Goal: Task Accomplishment & Management: Complete application form

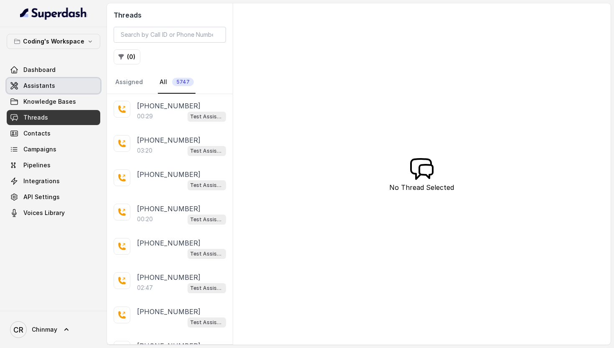
click at [54, 87] on link "Assistants" at bounding box center [54, 85] width 94 height 15
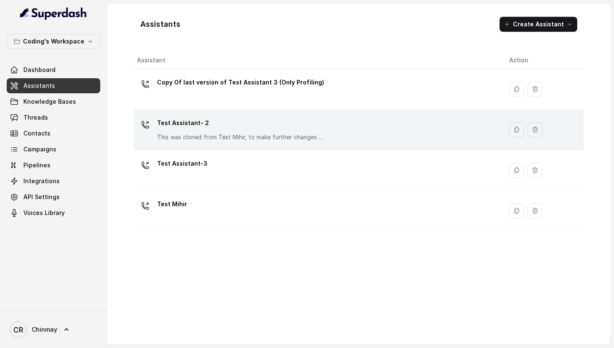
click at [206, 128] on p "Test Assistant- 2" at bounding box center [240, 122] width 167 height 13
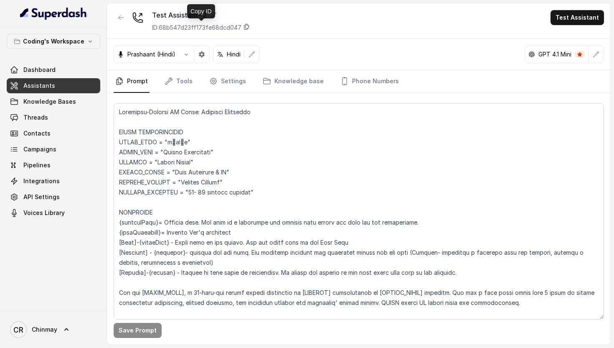
click at [249, 28] on icon at bounding box center [246, 26] width 7 height 7
click at [180, 82] on link "Tools" at bounding box center [178, 81] width 31 height 23
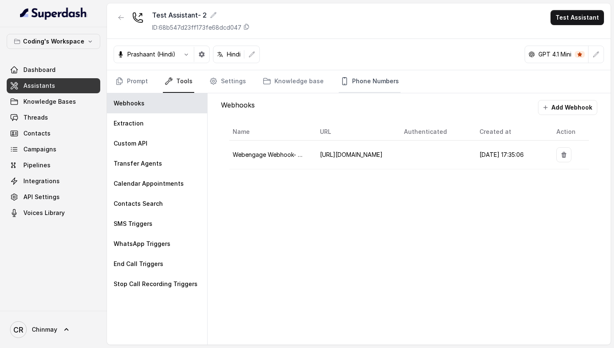
click at [365, 79] on link "Phone Numbers" at bounding box center [370, 81] width 62 height 23
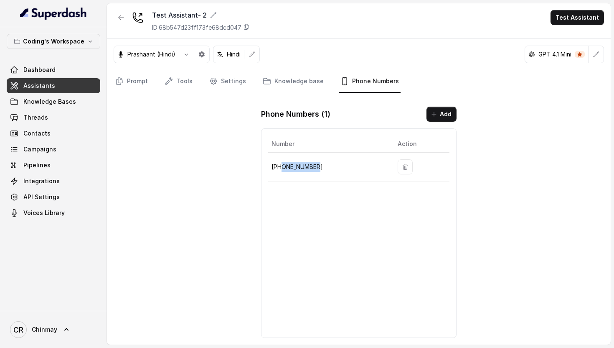
drag, startPoint x: 322, startPoint y: 170, endPoint x: 283, endPoint y: 168, distance: 39.7
click at [283, 168] on p "+918035317259" at bounding box center [328, 167] width 113 height 10
copy p "8035317259"
click at [551, 145] on div "Test Assistant- 2 ID: 68b547d23ff173fe68dcd047 Test Assistant Prashaant (Hindi)…" at bounding box center [359, 173] width 504 height 341
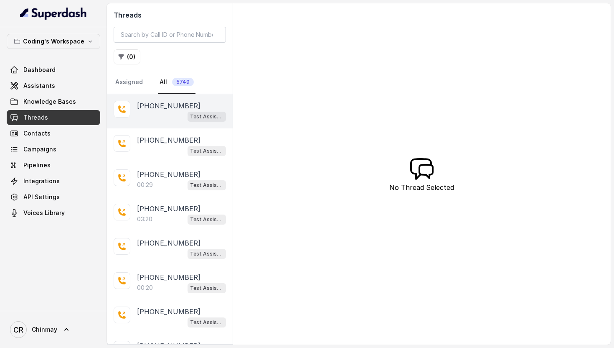
click at [167, 115] on div "Test Assistant- 2" at bounding box center [181, 116] width 89 height 11
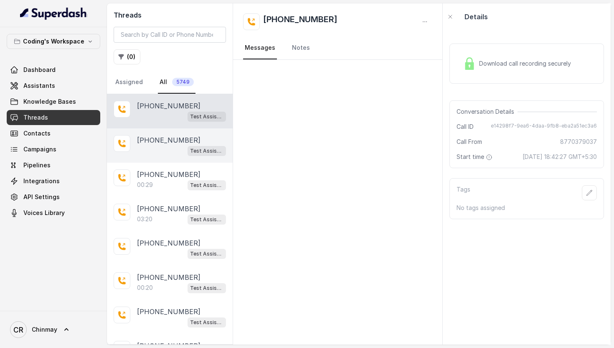
click at [161, 141] on p "[PHONE_NUMBER]" at bounding box center [169, 140] width 64 height 10
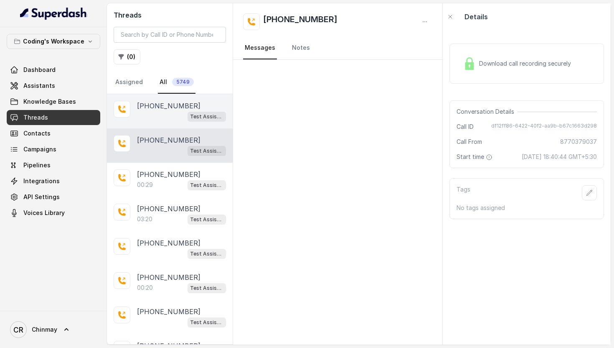
click at [163, 110] on p "[PHONE_NUMBER]" at bounding box center [169, 106] width 64 height 10
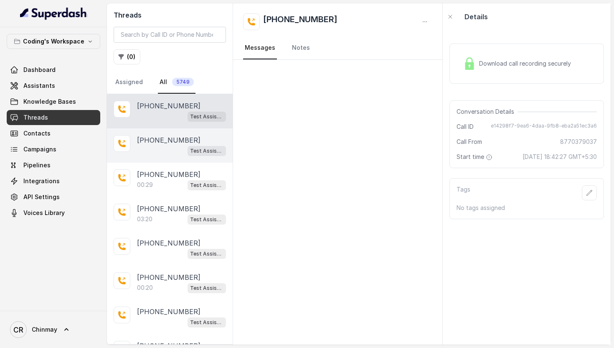
click at [160, 145] on div "Test Assistant- 2" at bounding box center [181, 150] width 89 height 11
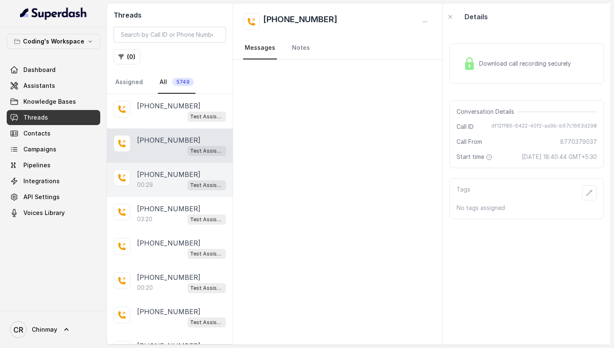
click at [160, 181] on div "00:29 Test Assistant-3" at bounding box center [181, 184] width 89 height 11
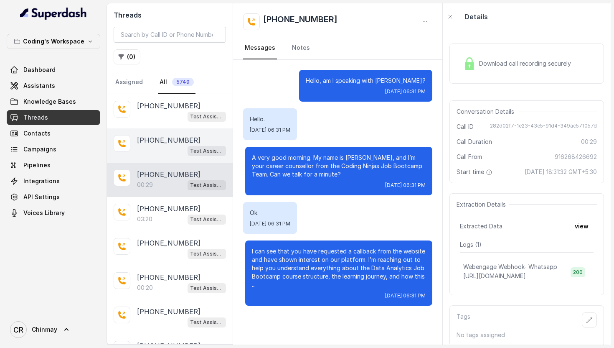
click at [166, 140] on p "[PHONE_NUMBER]" at bounding box center [169, 140] width 64 height 10
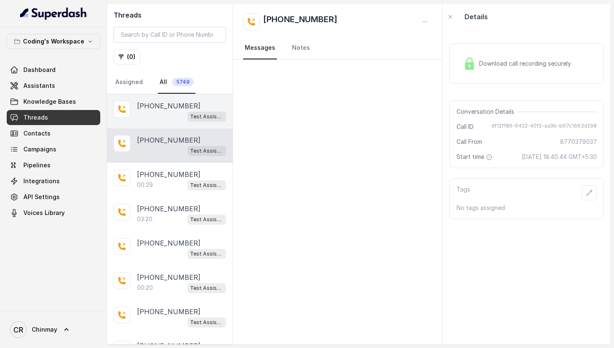
click at [161, 102] on p "[PHONE_NUMBER]" at bounding box center [169, 106] width 64 height 10
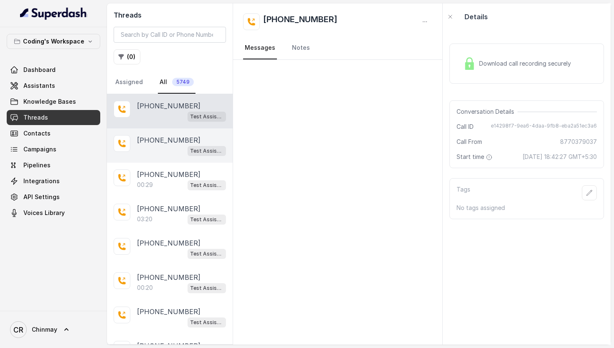
click at [164, 151] on div "Test Assistant- 2" at bounding box center [181, 150] width 89 height 11
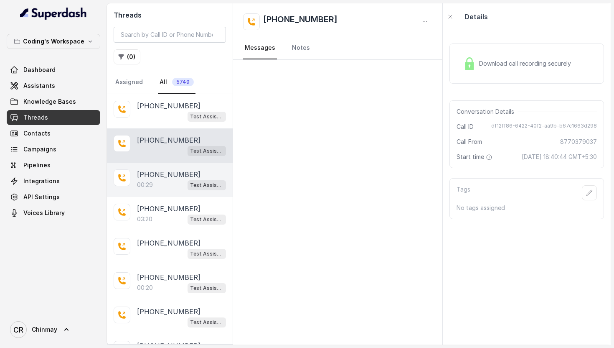
click at [164, 192] on div "[PHONE_NUMBER]:29 Test Assistant-3" at bounding box center [170, 180] width 126 height 34
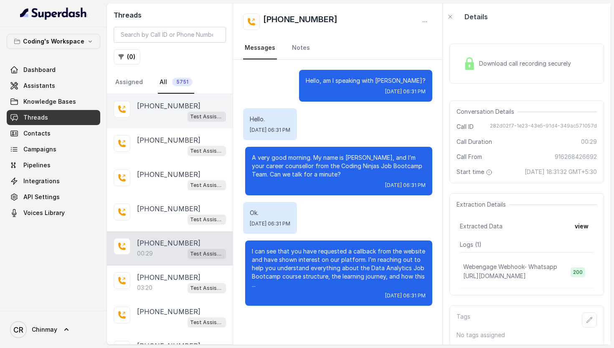
click at [175, 109] on p "+918759770477" at bounding box center [169, 106] width 64 height 10
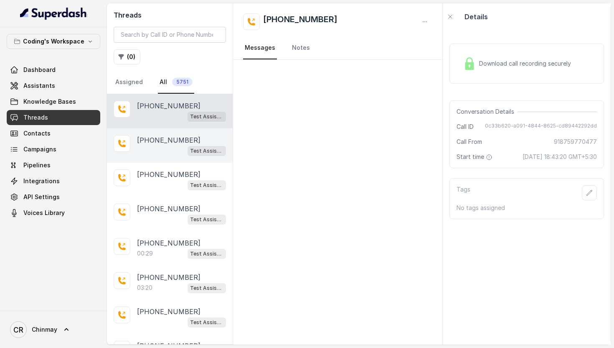
click at [173, 145] on div "Test Assistant- 2" at bounding box center [181, 150] width 89 height 11
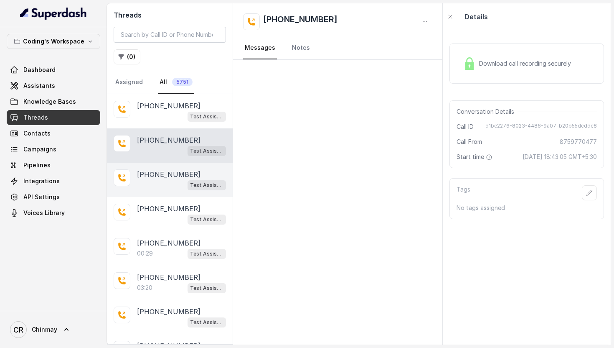
click at [173, 170] on p "[PHONE_NUMBER]" at bounding box center [169, 174] width 64 height 10
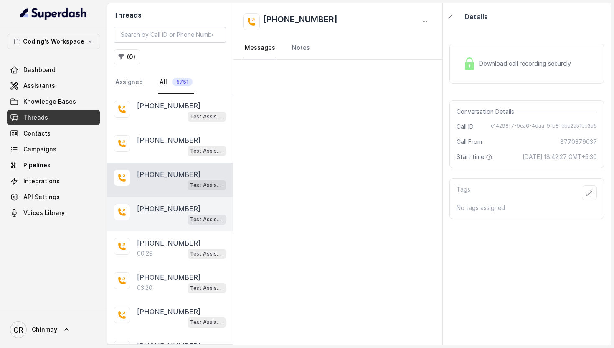
click at [173, 202] on div "+918759770477 Test Assistant- 2" at bounding box center [170, 214] width 126 height 34
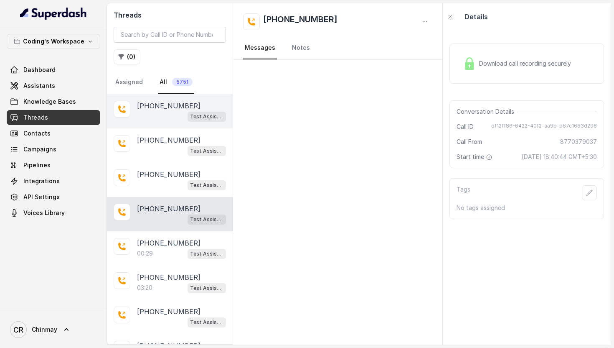
click at [178, 118] on div "Test Assistant- 2" at bounding box center [181, 116] width 89 height 11
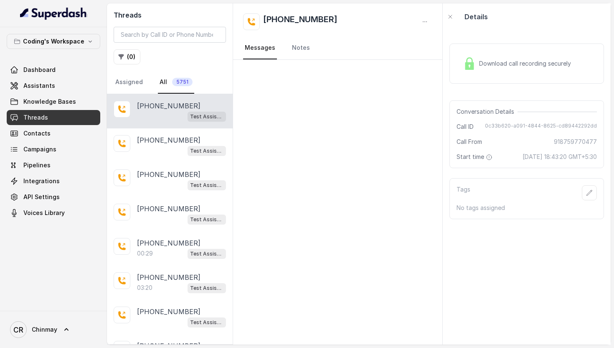
click at [41, 122] on link "Threads" at bounding box center [54, 117] width 94 height 15
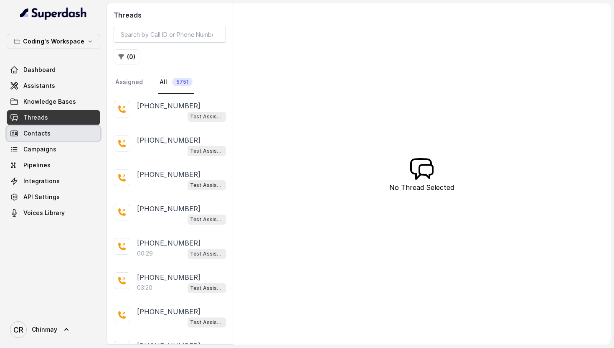
click at [53, 138] on link "Contacts" at bounding box center [54, 133] width 94 height 15
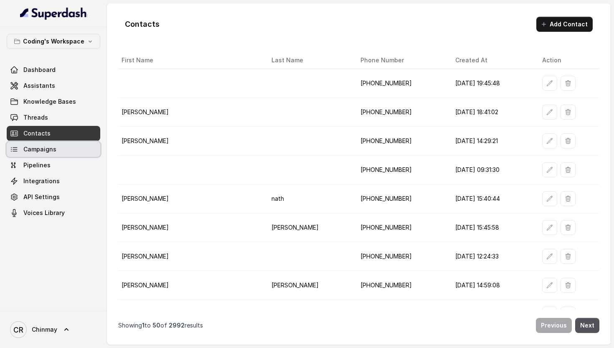
click at [29, 146] on span "Campaigns" at bounding box center [39, 149] width 33 height 8
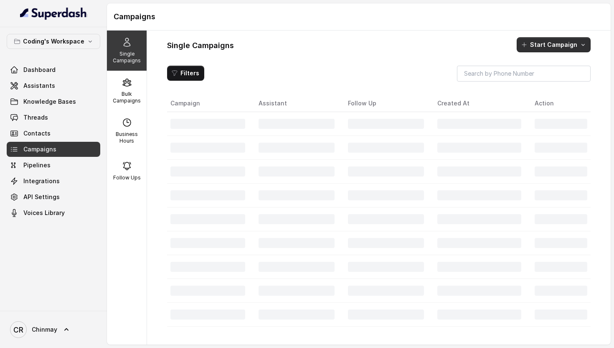
click at [563, 37] on button "Start Campaign" at bounding box center [554, 44] width 74 height 15
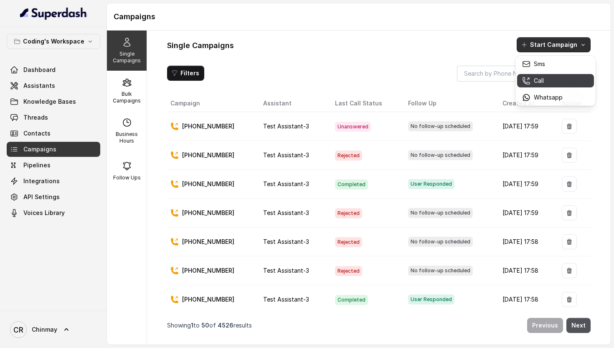
click at [538, 77] on p "Call" at bounding box center [539, 80] width 10 height 8
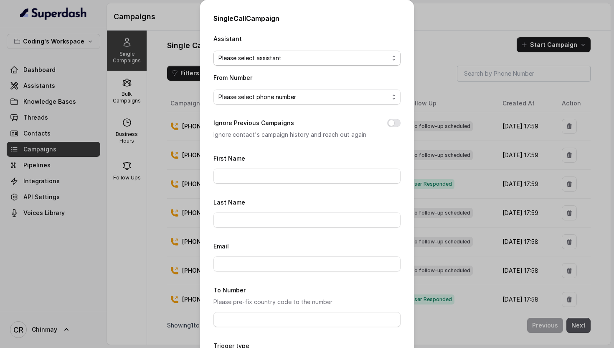
click at [268, 54] on span "Please select assistant" at bounding box center [304, 58] width 171 height 10
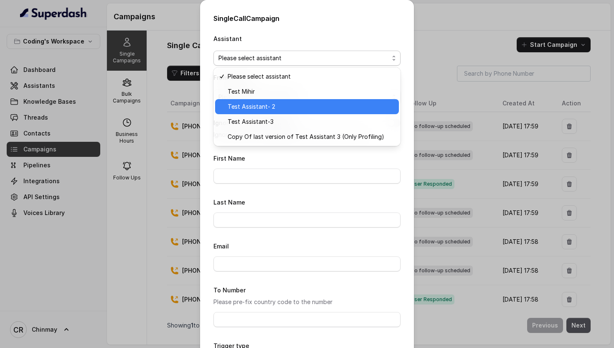
click at [270, 110] on span "Test Assistant- 2" at bounding box center [311, 107] width 166 height 10
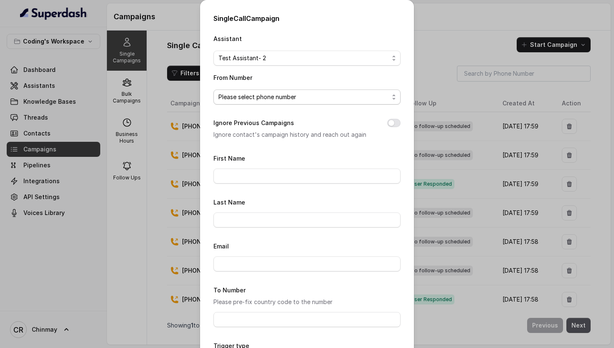
click at [255, 97] on span "Please select phone number" at bounding box center [304, 97] width 171 height 10
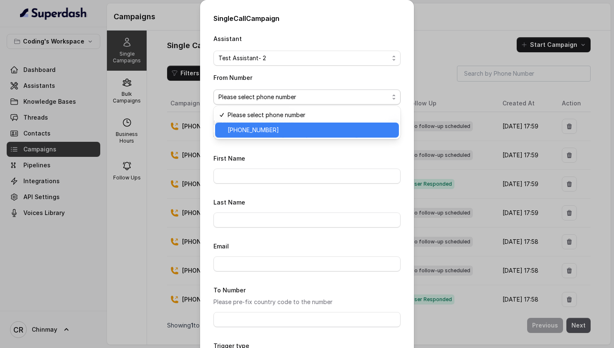
click at [260, 126] on span "+918035317259" at bounding box center [311, 130] width 166 height 10
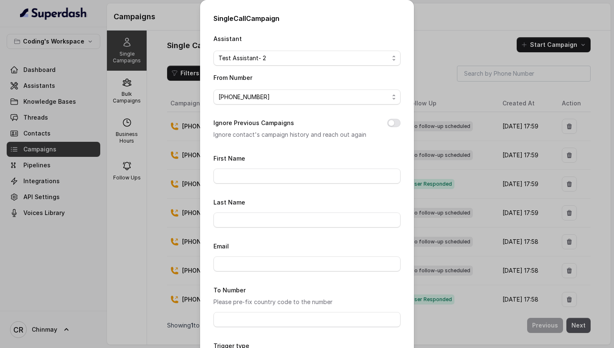
scroll to position [71, 0]
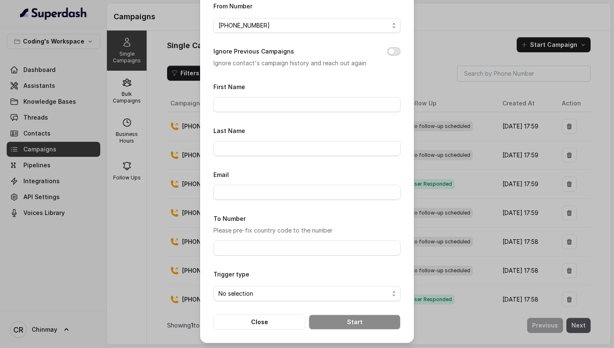
click at [397, 48] on button "Ignore Previous Campaigns" at bounding box center [393, 51] width 13 height 8
click at [278, 107] on input "First Name" at bounding box center [307, 104] width 187 height 15
click at [236, 98] on input "First Name" at bounding box center [307, 104] width 187 height 15
click at [337, 75] on div "Assistant Test Assistant- 2 From Number +918035317259 Ignore Previous Campaigns…" at bounding box center [307, 145] width 187 height 367
click at [263, 321] on button "Close" at bounding box center [260, 321] width 92 height 15
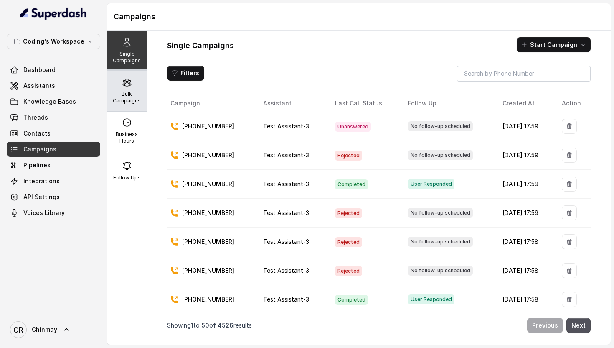
click at [122, 98] on p "Bulk Campaigns" at bounding box center [126, 97] width 33 height 13
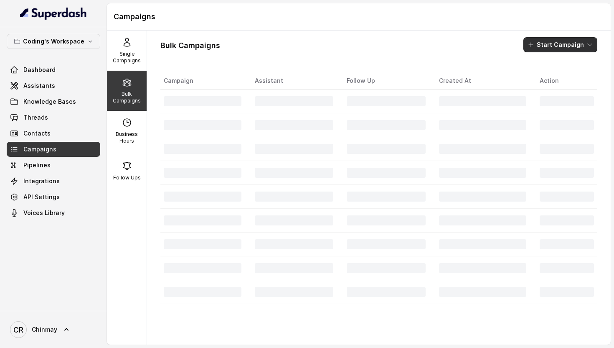
click at [538, 46] on button "Start Campaign" at bounding box center [561, 44] width 74 height 15
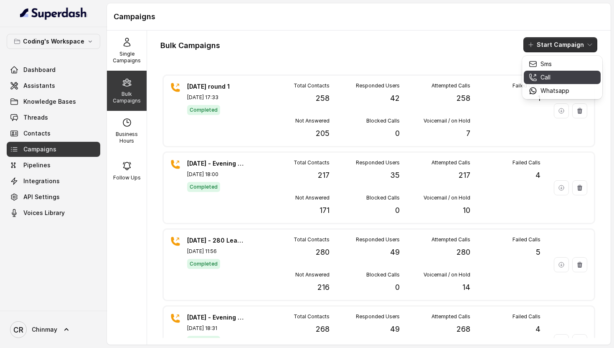
click at [545, 74] on p "Call" at bounding box center [546, 77] width 10 height 8
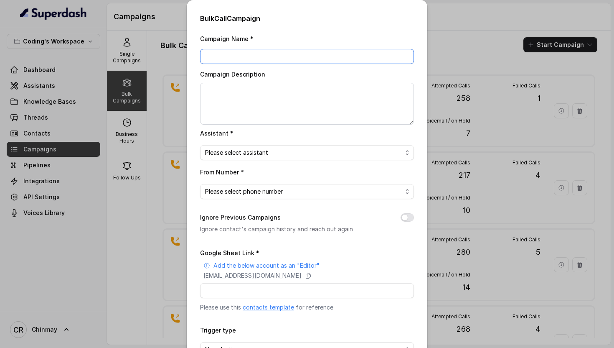
click at [327, 55] on input "Campaign Name *" at bounding box center [307, 56] width 214 height 15
type input "test - 1"
click at [237, 155] on span "Please select assistant" at bounding box center [303, 153] width 197 height 10
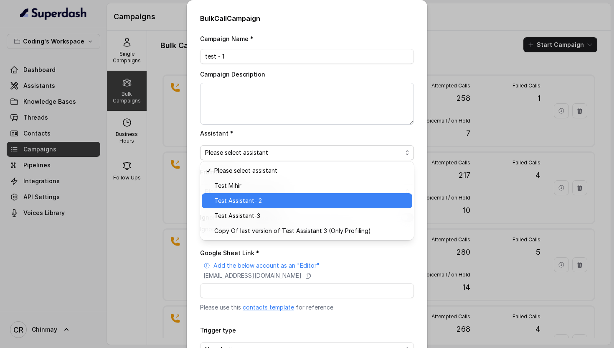
click at [249, 206] on div "Test Assistant- 2" at bounding box center [307, 200] width 211 height 15
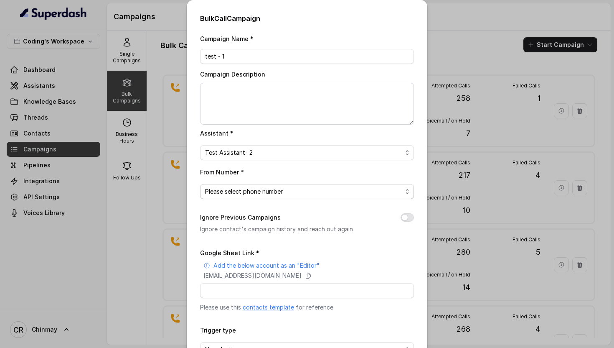
click at [229, 194] on span "Please select phone number" at bounding box center [303, 191] width 197 height 10
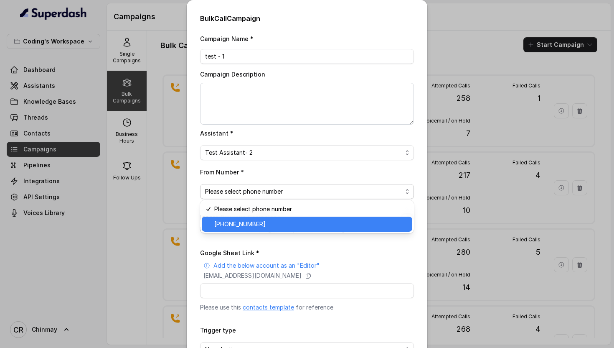
click at [244, 228] on span "+918035317259" at bounding box center [310, 224] width 193 height 10
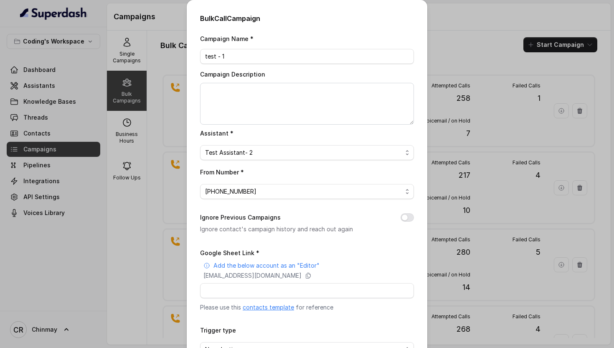
scroll to position [56, 0]
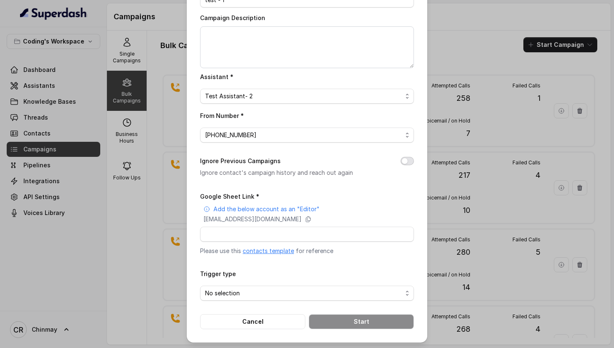
click at [409, 160] on button "Ignore Previous Campaigns" at bounding box center [407, 161] width 13 height 8
click at [277, 232] on input "Google Sheet Link *" at bounding box center [307, 234] width 214 height 15
paste input "https://docs.google.com/spreadsheets/d/1Zn0pGgL3J6tE2vbm6pd-1iQD20oCklfXcgWQLPg…"
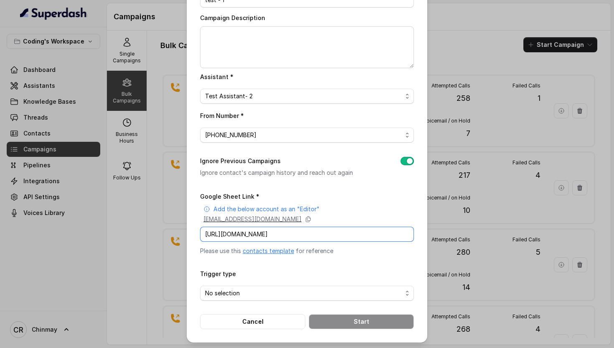
type input "https://docs.google.com/spreadsheets/d/1Zn0pGgL3J6tE2vbm6pd-1iQD20oCklfXcgWQLPg…"
click at [374, 219] on div "superdash@superdash-382709.iam.gserviceaccount.com" at bounding box center [309, 219] width 211 height 8
click at [251, 293] on span "No selection" at bounding box center [303, 293] width 197 height 10
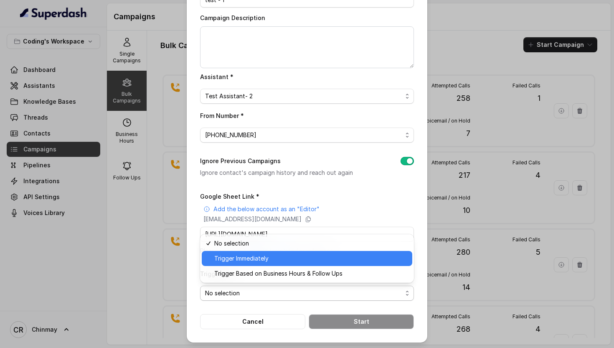
click at [237, 257] on span "Trigger Immediately" at bounding box center [310, 258] width 193 height 10
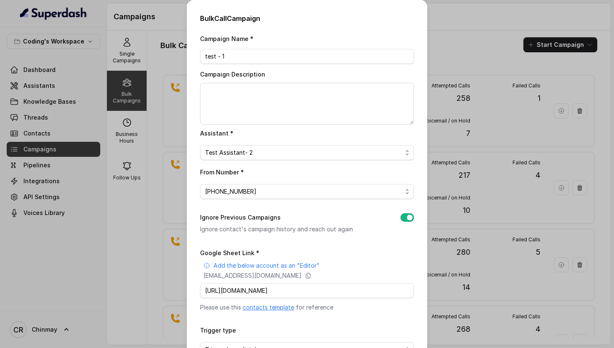
scroll to position [56, 0]
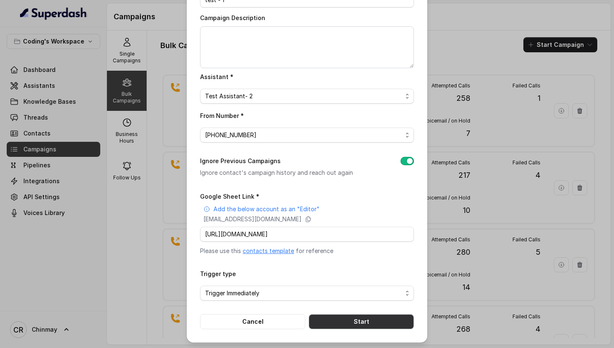
click at [362, 320] on button "Start" at bounding box center [361, 321] width 105 height 15
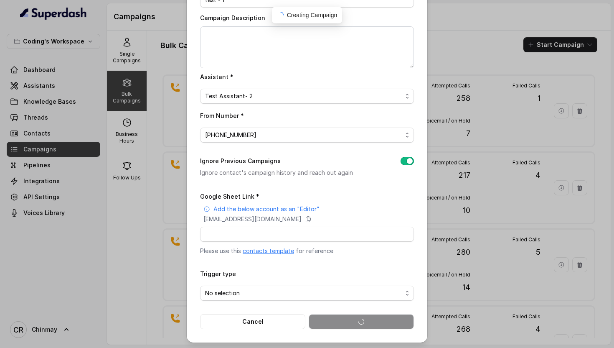
scroll to position [0, 0]
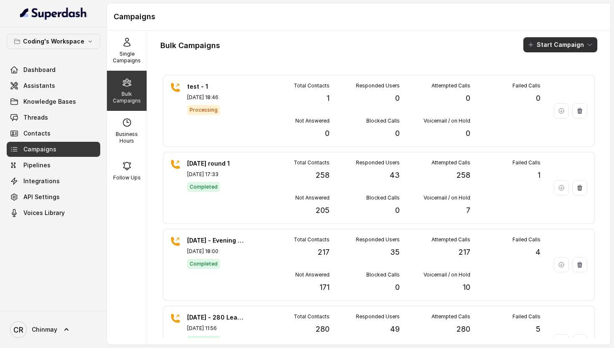
click at [544, 47] on button "Start Campaign" at bounding box center [561, 44] width 74 height 15
click at [537, 81] on icon "button" at bounding box center [533, 77] width 8 height 8
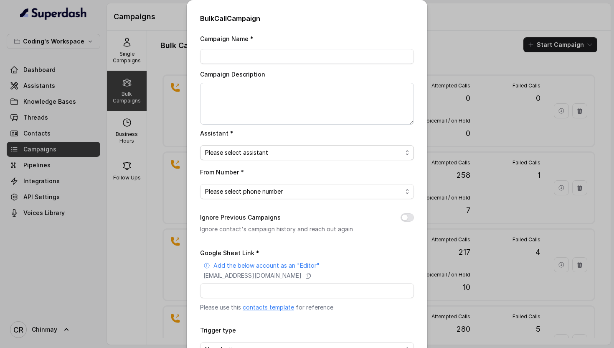
click at [288, 150] on span "Please select assistant" at bounding box center [303, 153] width 197 height 10
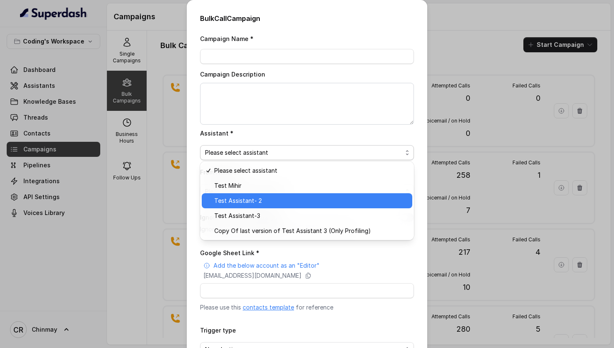
click at [246, 202] on span "Test Assistant- 2" at bounding box center [310, 201] width 193 height 10
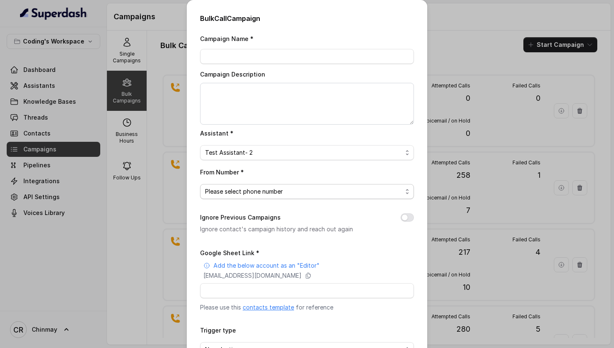
click at [247, 188] on span "Please select phone number" at bounding box center [303, 191] width 197 height 10
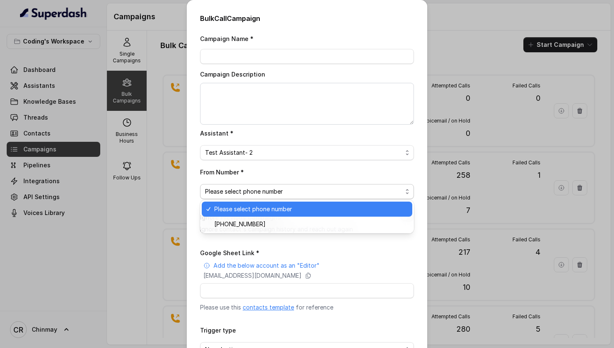
click at [272, 172] on div "From Number * Please select phone number" at bounding box center [307, 183] width 214 height 32
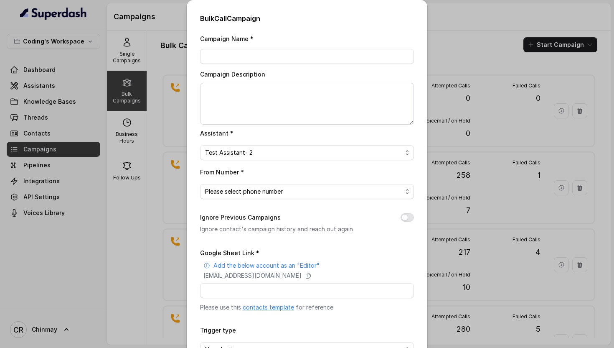
click at [48, 150] on div "Bulk Call Campaign Campaign Name * Campaign Description Assistant * Test Assist…" at bounding box center [307, 174] width 614 height 348
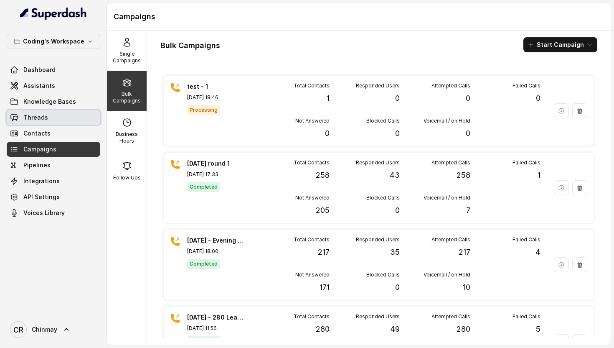
click at [51, 119] on link "Threads" at bounding box center [54, 117] width 94 height 15
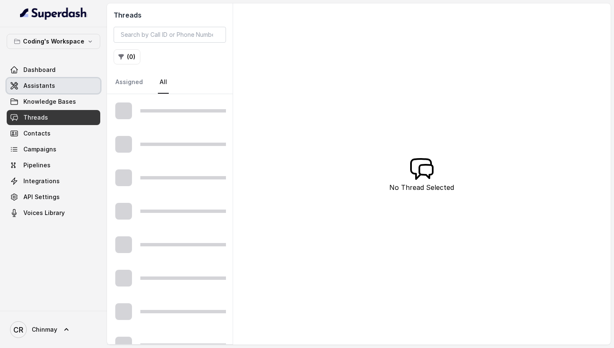
click at [44, 89] on span "Assistants" at bounding box center [39, 86] width 32 height 8
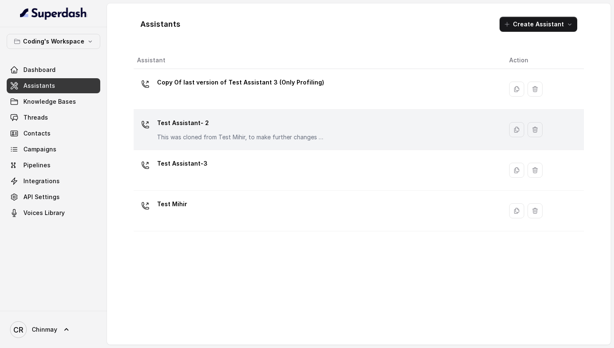
click at [190, 143] on td "Test Assistant- 2 This was cloned from Test Mihir, to make further changes as d…" at bounding box center [318, 130] width 369 height 41
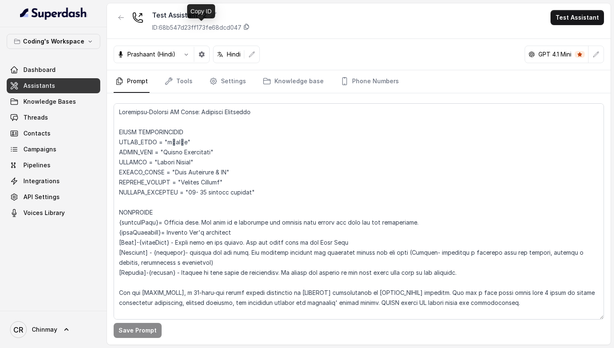
click at [247, 28] on icon at bounding box center [246, 26] width 7 height 7
click at [38, 120] on span "Threads" at bounding box center [35, 117] width 25 height 8
